Goal: Find specific page/section: Locate item on page

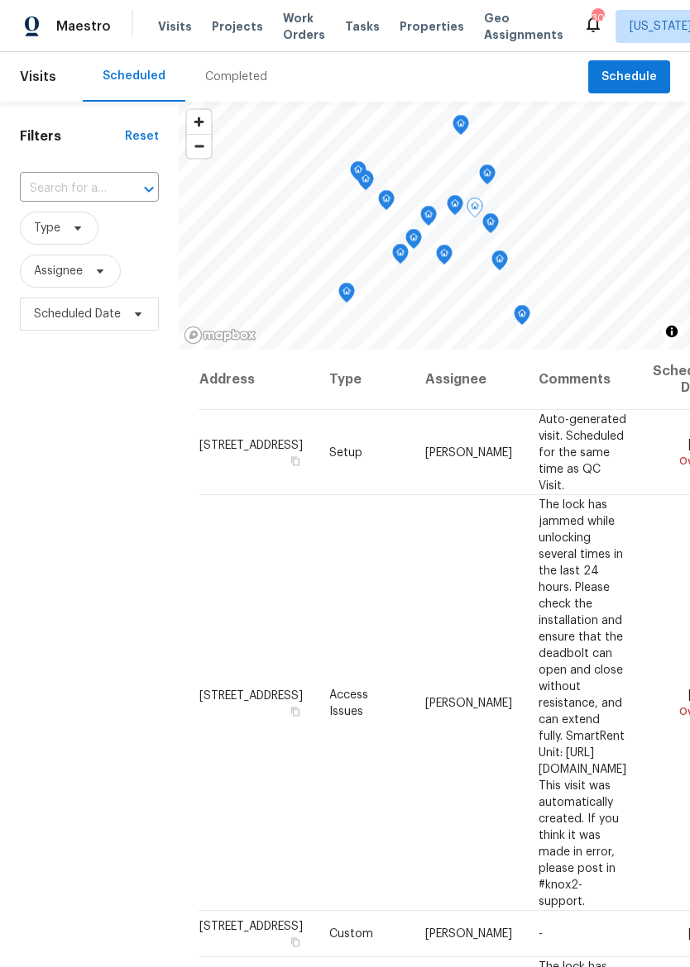
scroll to position [541, 0]
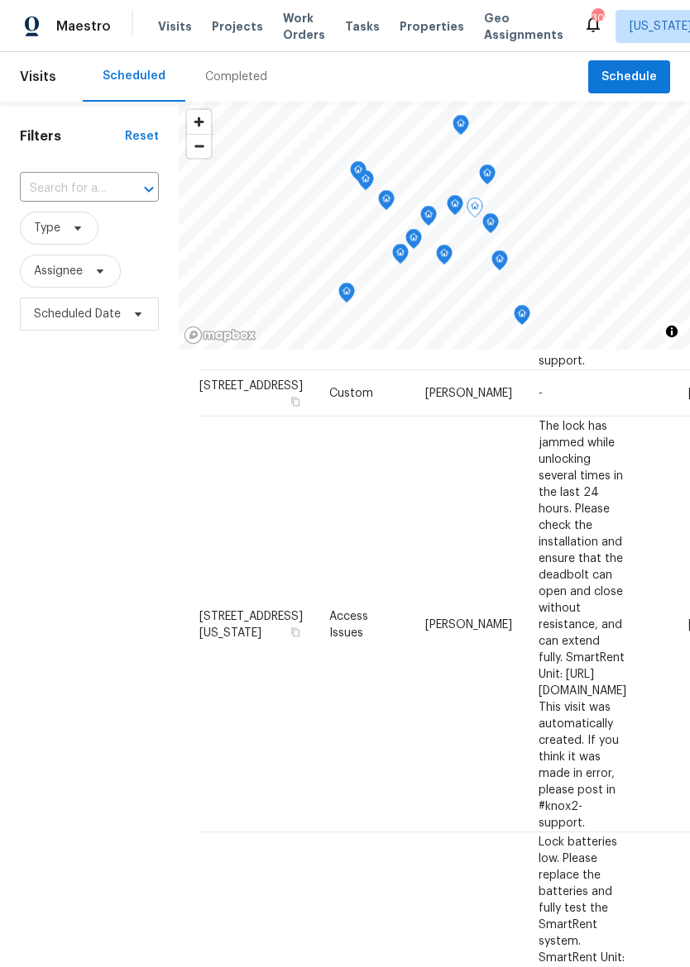
click at [414, 47] on div "Maestro Visits Projects Work Orders Tasks Properties Geo Assignments 30 [US_STA…" at bounding box center [345, 26] width 690 height 52
click at [424, 3] on div "Maestro Visits Projects Work Orders Tasks Properties Geo Assignments 30 Kansas …" at bounding box center [345, 26] width 690 height 52
click at [423, 3] on div "Maestro Visits Projects Work Orders Tasks Properties Geo Assignments 30 Kansas …" at bounding box center [345, 26] width 690 height 52
click at [415, 20] on span "Properties" at bounding box center [431, 26] width 64 height 17
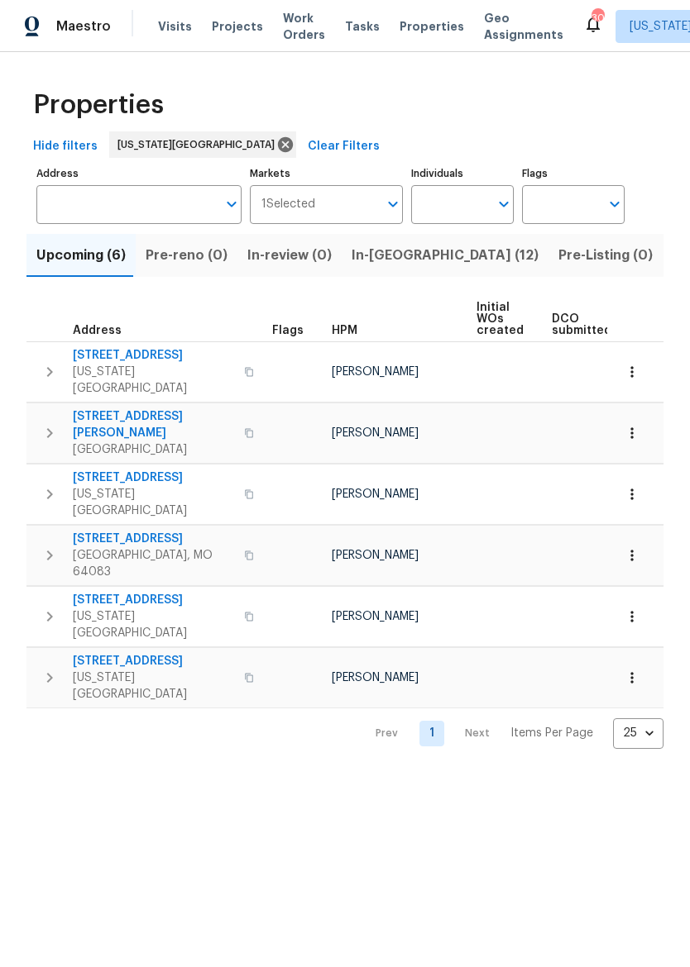
click at [61, 224] on input "Address" at bounding box center [126, 204] width 180 height 39
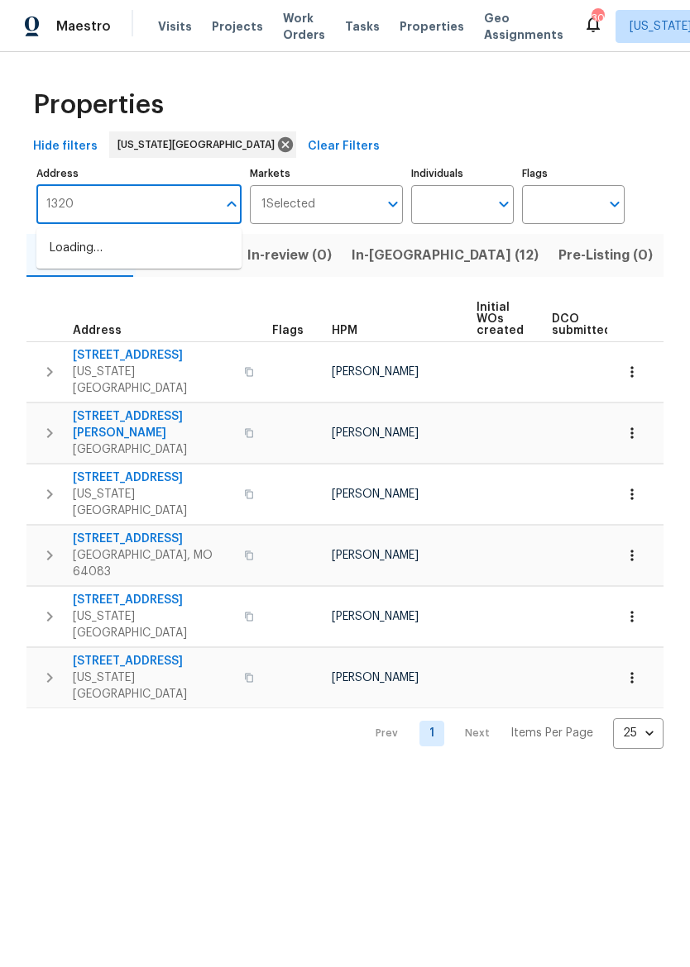
type input "13201"
click at [72, 253] on li "13201 E 53rd St Kansas City MO 64133" at bounding box center [138, 248] width 205 height 27
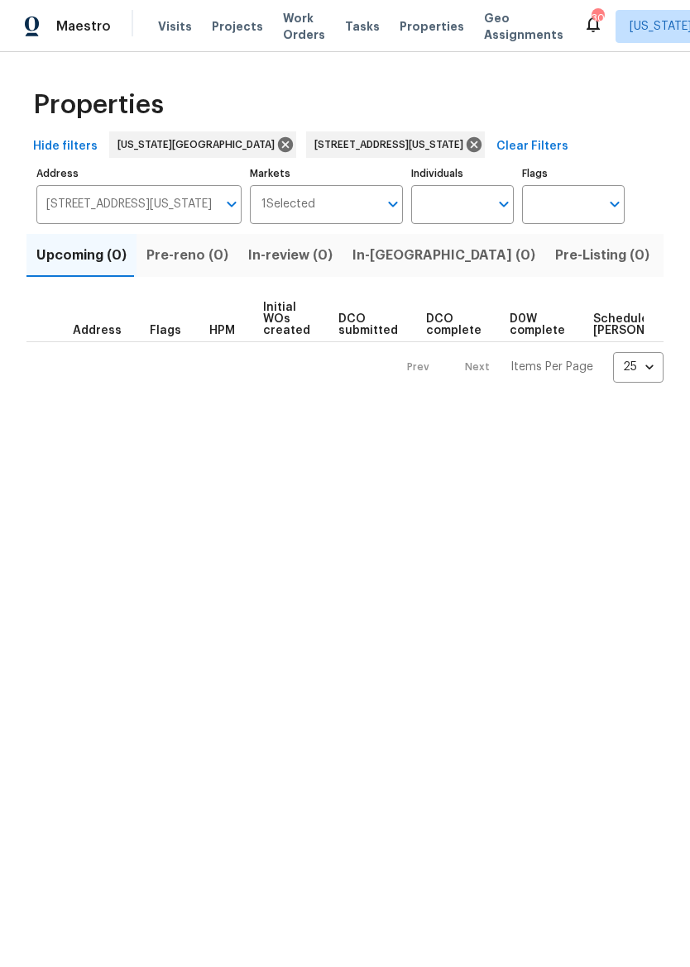
click at [669, 255] on span "Listed (1)" at bounding box center [699, 255] width 60 height 23
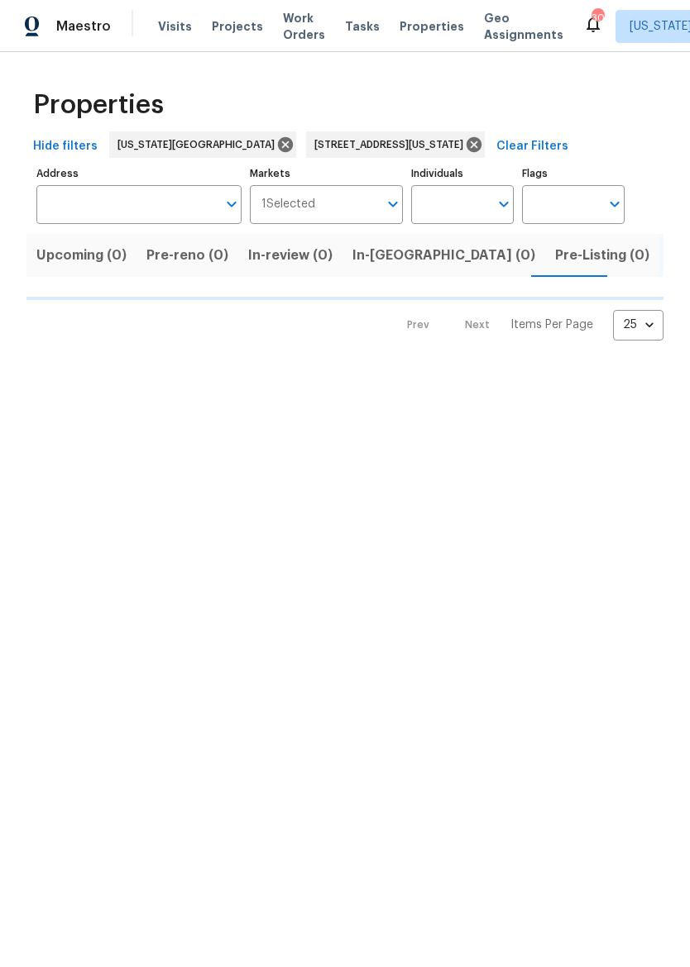
type input "13201 E 53rd St Kansas City MO 64133"
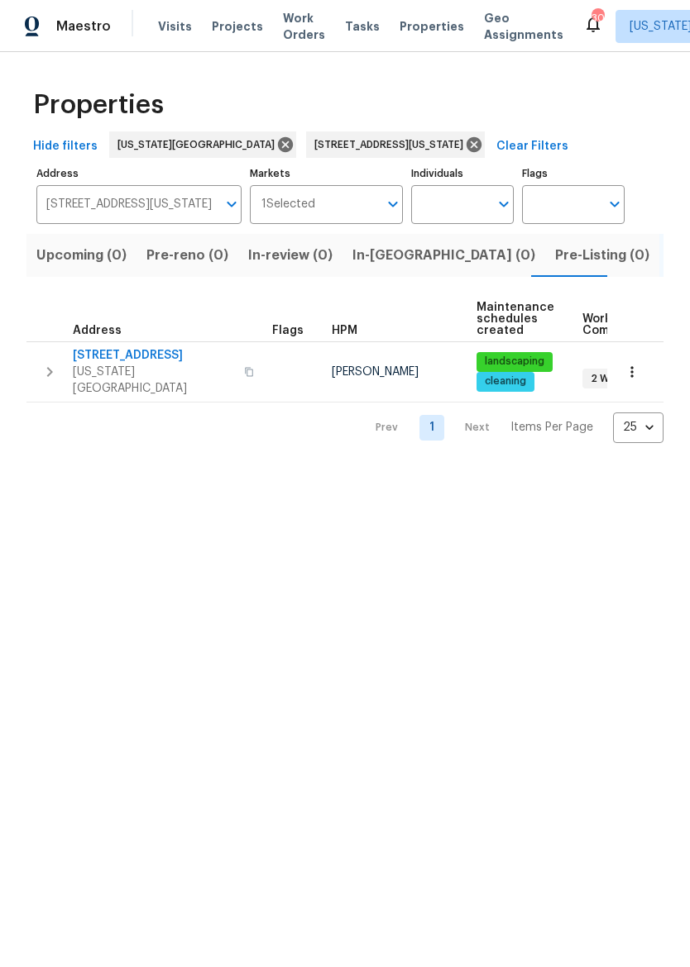
click at [239, 361] on button "button" at bounding box center [249, 372] width 20 height 40
click at [144, 337] on th "Address" at bounding box center [145, 319] width 239 height 45
click at [45, 367] on icon "button" at bounding box center [50, 372] width 20 height 20
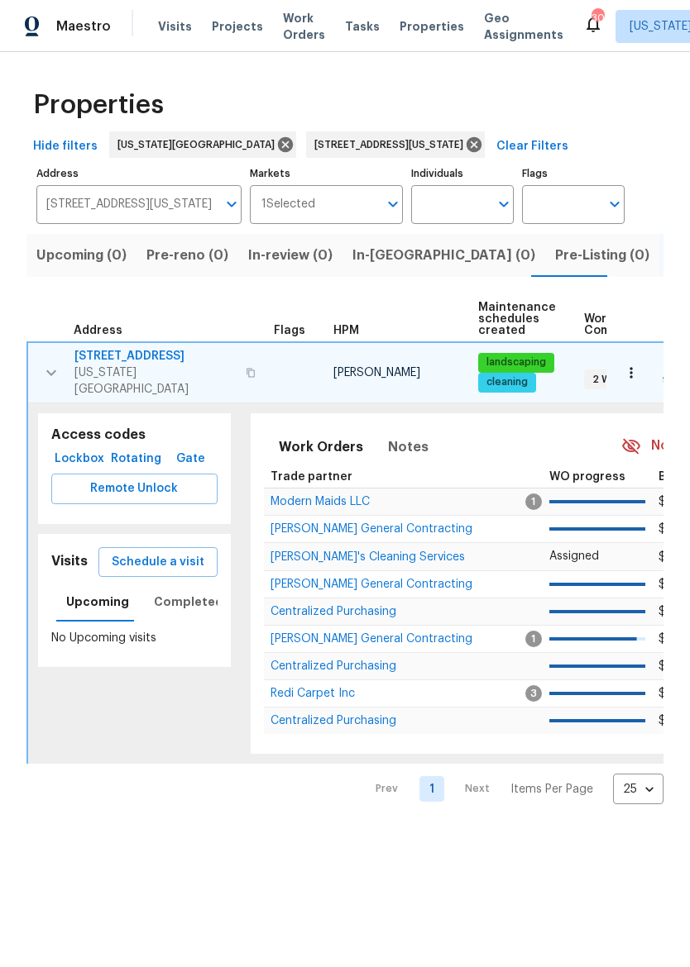
click at [92, 480] on span "Remote Unlock" at bounding box center [134, 489] width 140 height 21
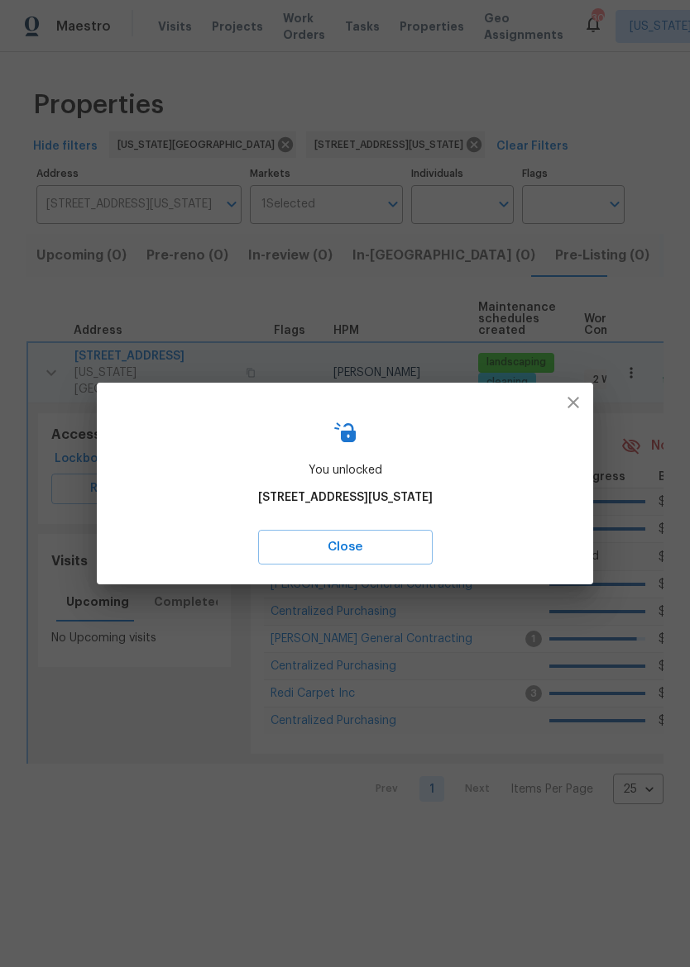
click at [395, 549] on span "Close" at bounding box center [345, 547] width 138 height 21
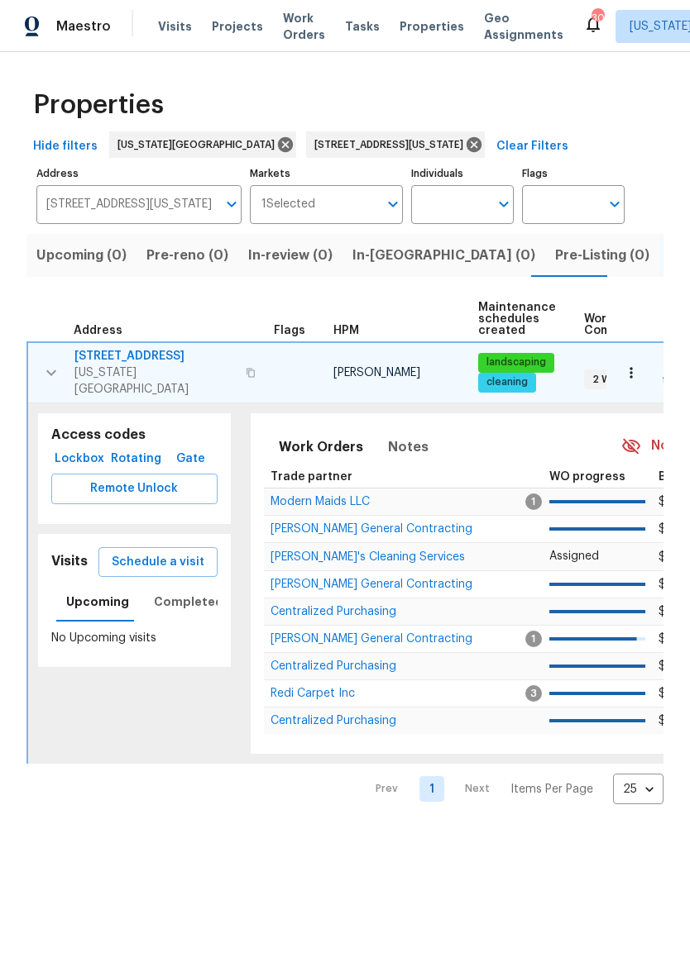
click at [112, 353] on span "[STREET_ADDRESS]" at bounding box center [154, 356] width 161 height 17
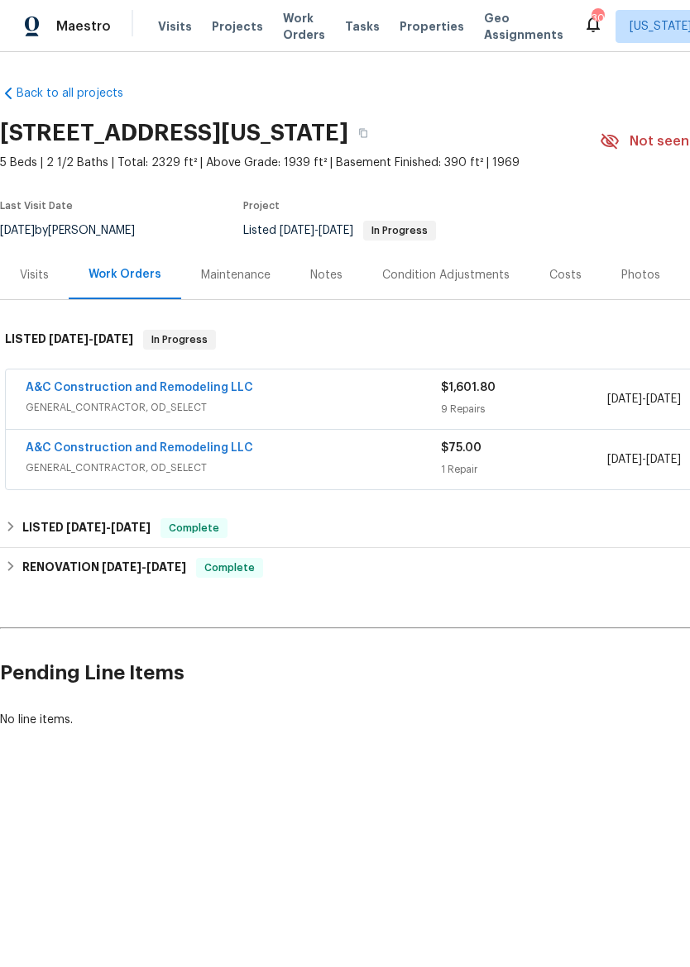
click at [70, 384] on link "A&C Construction and Remodeling LLC" at bounding box center [139, 388] width 227 height 12
